Goal: Task Accomplishment & Management: Manage account settings

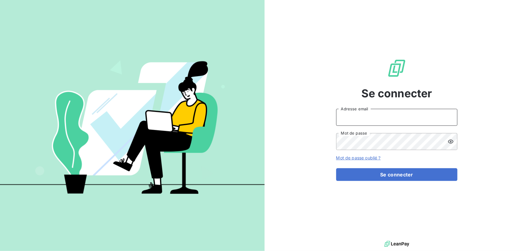
click at [405, 118] on input "Adresse email" at bounding box center [396, 117] width 121 height 17
type input "[PERSON_NAME][EMAIL_ADDRESS][DOMAIN_NAME]"
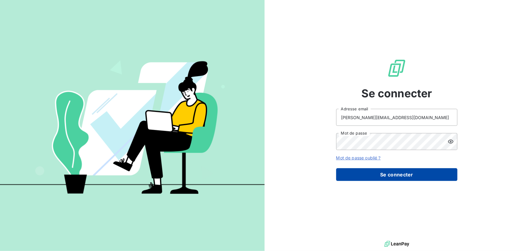
click at [388, 171] on button "Se connecter" at bounding box center [396, 174] width 121 height 13
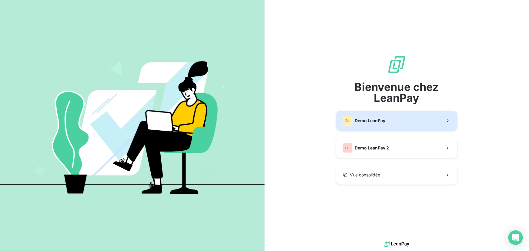
click at [371, 123] on span "Demo LeanPay" at bounding box center [370, 121] width 31 height 6
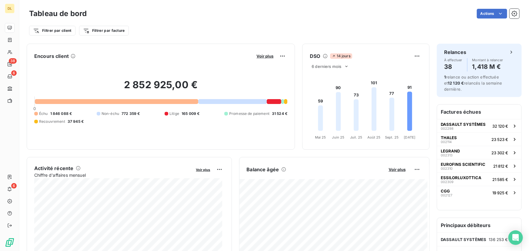
click at [157, 29] on div "Filtrer par client Filtrer par facture" at bounding box center [274, 31] width 490 height 12
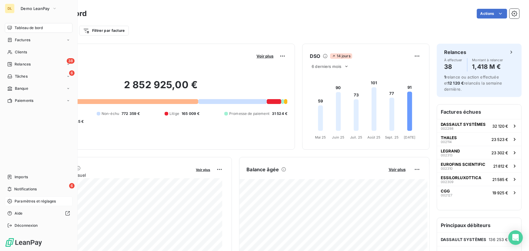
click at [29, 205] on div "Paramètres et réglages" at bounding box center [39, 201] width 68 height 10
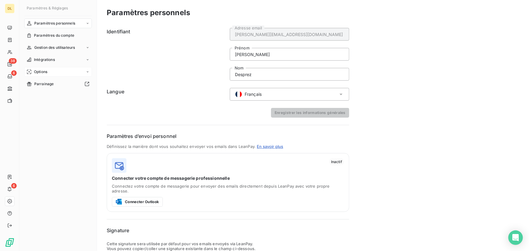
click at [56, 70] on div "Options" at bounding box center [58, 72] width 68 height 10
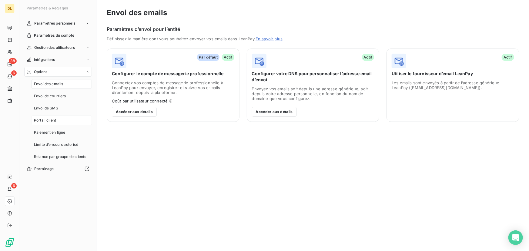
click at [54, 118] on span "Portail client" at bounding box center [45, 120] width 22 height 5
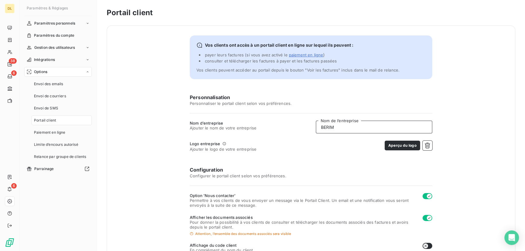
click at [362, 128] on input "BERIM" at bounding box center [374, 127] width 116 height 13
click at [371, 118] on div "Personnalisation Personnaliser le portail client selon vos préférences. Nom d’e…" at bounding box center [311, 226] width 242 height 264
click at [372, 118] on div "Personnalisation Personnaliser le portail client selon vos préférences. Nom d’e…" at bounding box center [311, 226] width 242 height 264
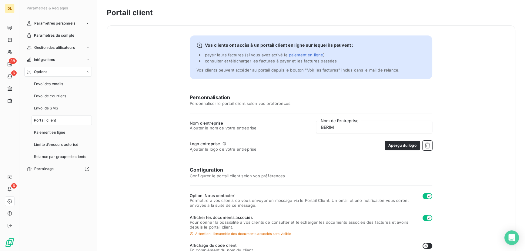
click at [314, 136] on div "Personnalisation Personnaliser le portail client selon vos préférences. Nom d’e…" at bounding box center [311, 226] width 242 height 264
click at [325, 128] on input "BERIM" at bounding box center [374, 127] width 116 height 13
type input "HUBLO"
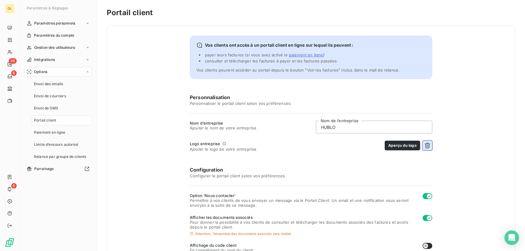
click at [426, 148] on button "button" at bounding box center [427, 146] width 10 height 10
click at [424, 147] on button "Choisir un fichier" at bounding box center [412, 146] width 39 height 10
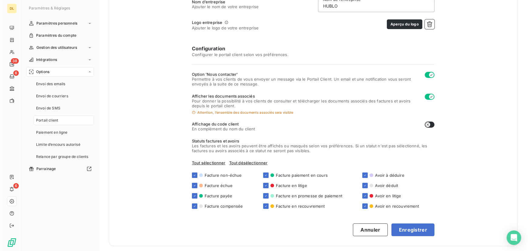
scroll to position [123, 0]
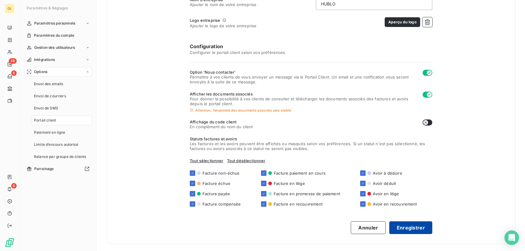
click at [409, 224] on button "Enregistrer" at bounding box center [410, 227] width 43 height 13
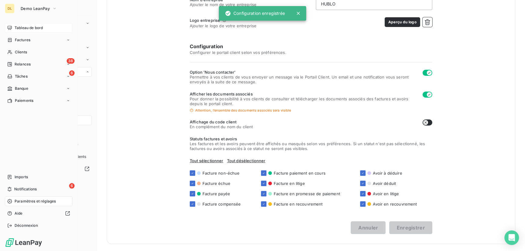
click at [8, 29] on icon at bounding box center [9, 27] width 5 height 5
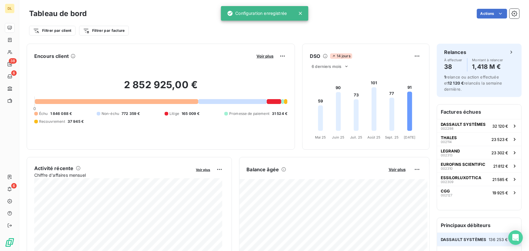
click at [479, 244] on div "DASSAULT SYSTÈMES 136 253 €" at bounding box center [479, 239] width 84 height 13
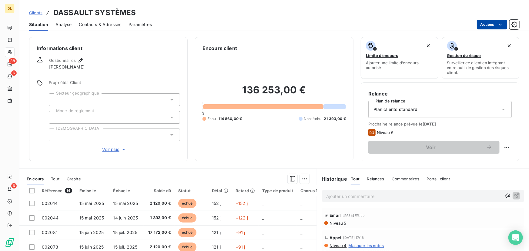
click at [488, 22] on html "DL 38 6 6 Clients DASSAULT SYSTÈMES Situation Analyse Contacts & Adresses Param…" at bounding box center [264, 125] width 529 height 251
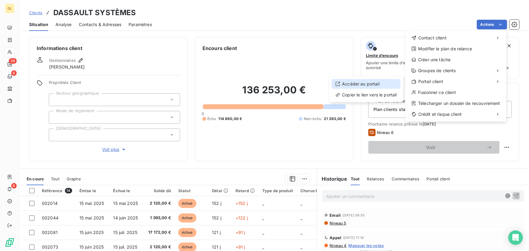
click at [382, 83] on div "Accéder au portail" at bounding box center [366, 84] width 69 height 10
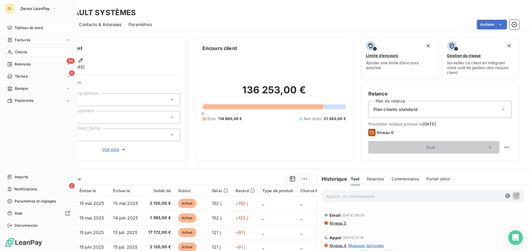
click at [14, 28] on div "Tableau de bord" at bounding box center [39, 28] width 68 height 10
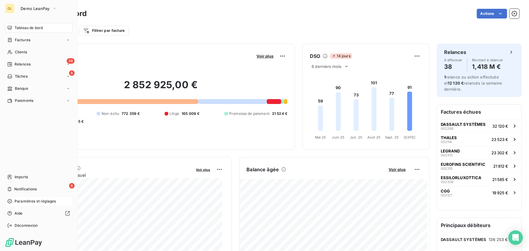
click at [16, 199] on span "Paramètres et réglages" at bounding box center [35, 200] width 41 height 5
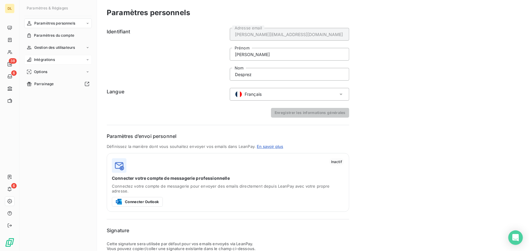
click at [51, 60] on span "Intégrations" at bounding box center [44, 59] width 21 height 5
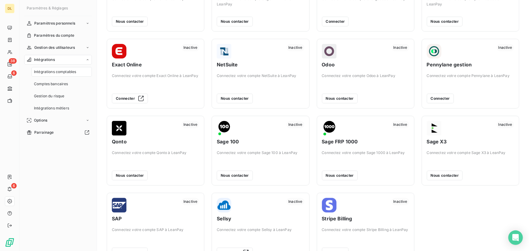
scroll to position [27, 0]
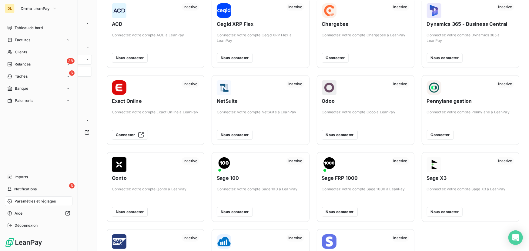
click at [27, 19] on div "DL Demo LeanPay Tableau de bord Factures Clients 38 Relances 6 Tâches Banque Pa…" at bounding box center [39, 125] width 78 height 251
click at [25, 22] on div "DL Demo LeanPay Tableau de bord Factures Clients 38 Relances 6 Tâches Banque Pa…" at bounding box center [39, 125] width 78 height 251
click at [25, 23] on div "Tableau de bord" at bounding box center [39, 28] width 68 height 10
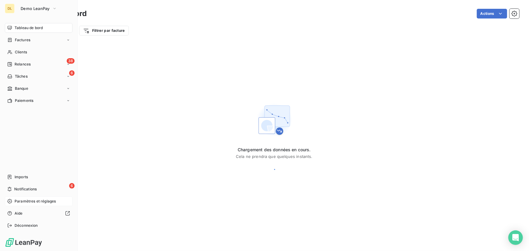
click at [26, 24] on div "Tableau de bord" at bounding box center [39, 28] width 68 height 10
